Goal: Information Seeking & Learning: Learn about a topic

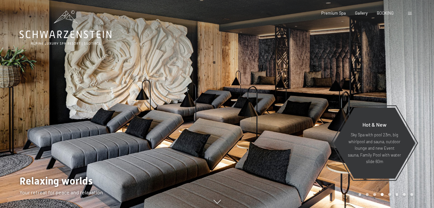
click at [409, 12] on span at bounding box center [410, 13] width 4 height 3
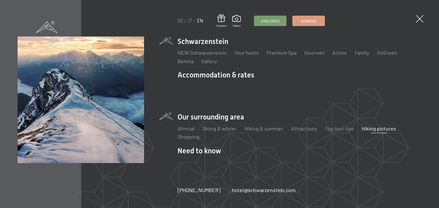
click at [371, 125] on link "Hiking pictures" at bounding box center [379, 128] width 34 height 6
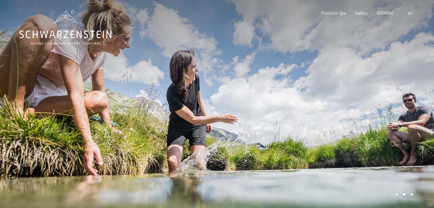
click at [393, 125] on div at bounding box center [325, 105] width 217 height 211
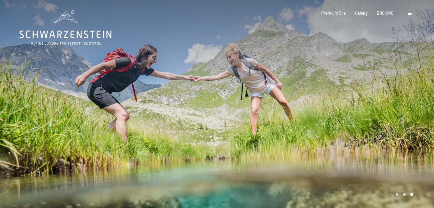
click at [393, 125] on div at bounding box center [325, 105] width 217 height 211
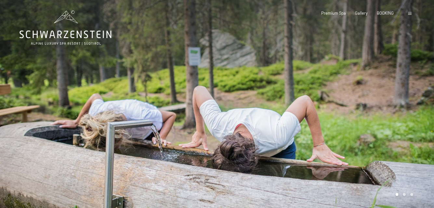
click at [393, 125] on div at bounding box center [325, 105] width 217 height 211
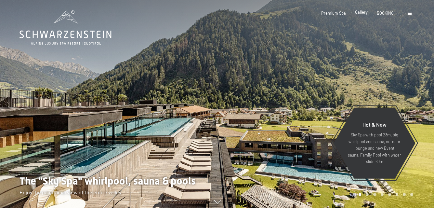
click at [363, 12] on span "Gallery" at bounding box center [361, 11] width 13 height 5
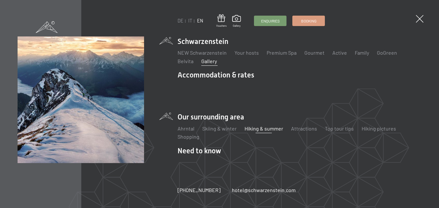
click at [252, 125] on link "Hiking & summer" at bounding box center [264, 128] width 39 height 6
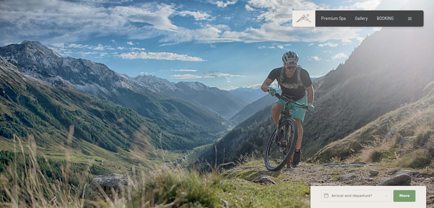
click at [364, 104] on div at bounding box center [325, 105] width 217 height 211
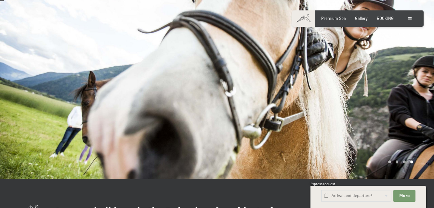
click at [364, 104] on div at bounding box center [325, 72] width 217 height 211
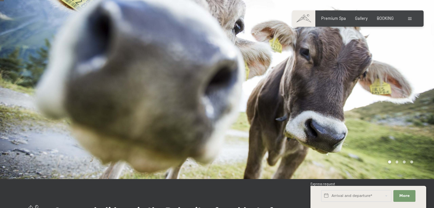
click at [364, 104] on div at bounding box center [325, 72] width 217 height 211
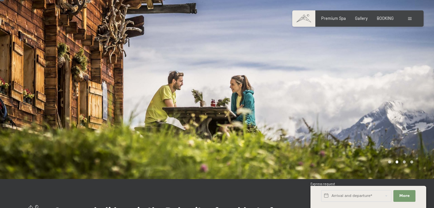
click at [364, 104] on div at bounding box center [325, 72] width 217 height 211
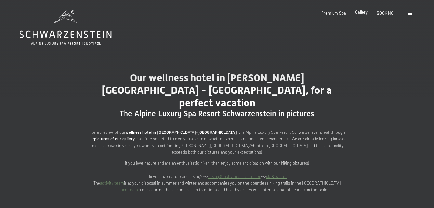
click at [362, 11] on span "Gallery" at bounding box center [361, 11] width 13 height 5
click at [409, 13] on span at bounding box center [410, 13] width 4 height 3
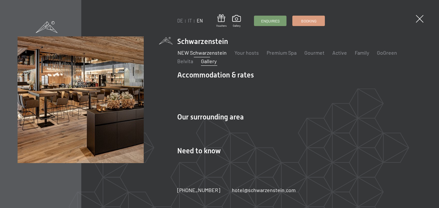
click at [195, 56] on link "NEW Schwarzenstein" at bounding box center [202, 52] width 49 height 6
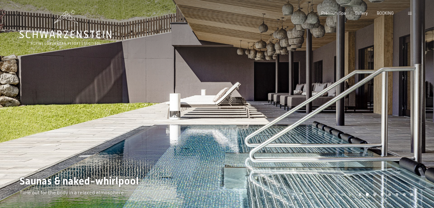
click at [192, 138] on div at bounding box center [108, 105] width 217 height 211
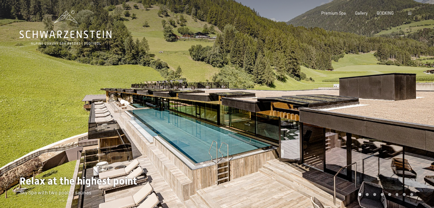
click at [344, 137] on div at bounding box center [325, 105] width 217 height 211
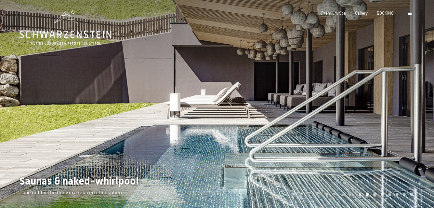
click at [344, 137] on div at bounding box center [325, 105] width 217 height 211
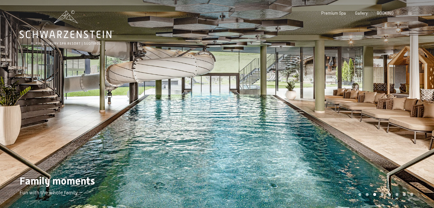
click at [344, 137] on div at bounding box center [325, 105] width 217 height 211
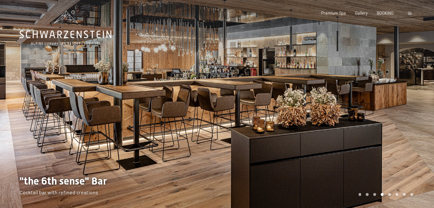
click at [344, 137] on div at bounding box center [325, 105] width 217 height 211
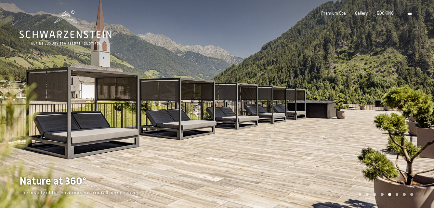
click at [344, 137] on div at bounding box center [325, 105] width 217 height 211
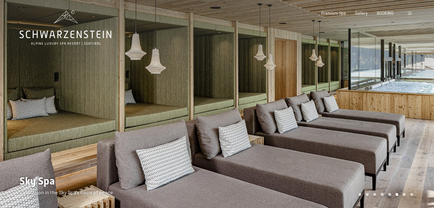
click at [344, 137] on div at bounding box center [325, 105] width 217 height 211
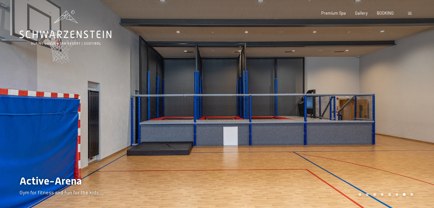
click at [344, 137] on div at bounding box center [325, 105] width 217 height 211
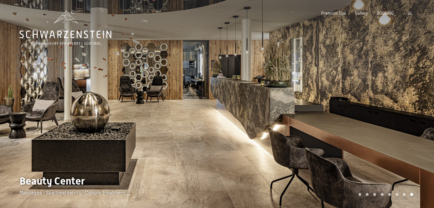
click at [344, 137] on div at bounding box center [325, 105] width 217 height 211
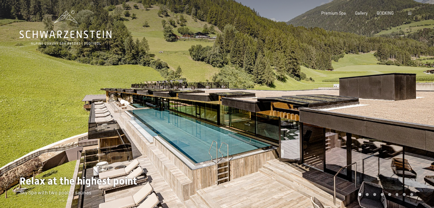
click at [344, 137] on div at bounding box center [325, 105] width 217 height 211
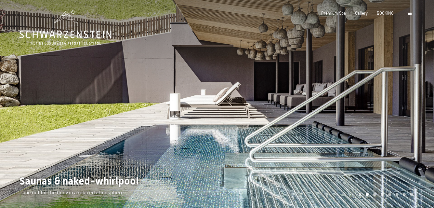
click at [344, 137] on div at bounding box center [325, 105] width 217 height 211
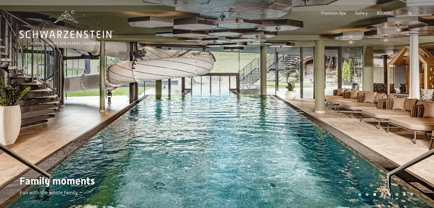
click at [344, 137] on div at bounding box center [325, 105] width 217 height 211
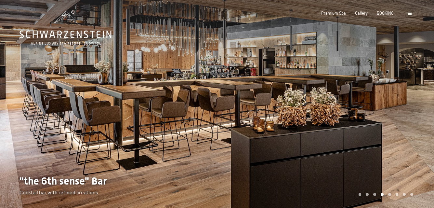
click at [344, 137] on div at bounding box center [325, 105] width 217 height 211
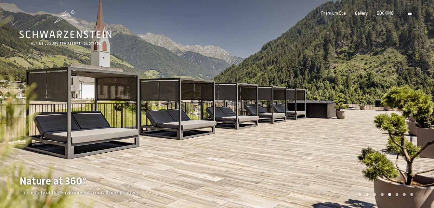
click at [344, 137] on div at bounding box center [325, 105] width 217 height 211
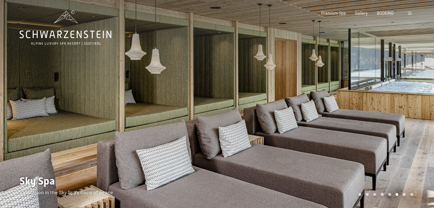
click at [344, 137] on div at bounding box center [325, 105] width 217 height 211
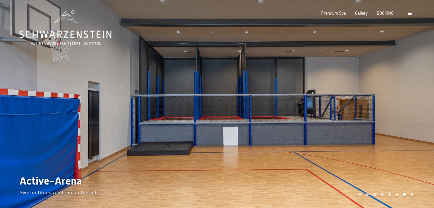
click at [344, 137] on div at bounding box center [325, 105] width 217 height 211
